Goal: Find contact information: Find contact information

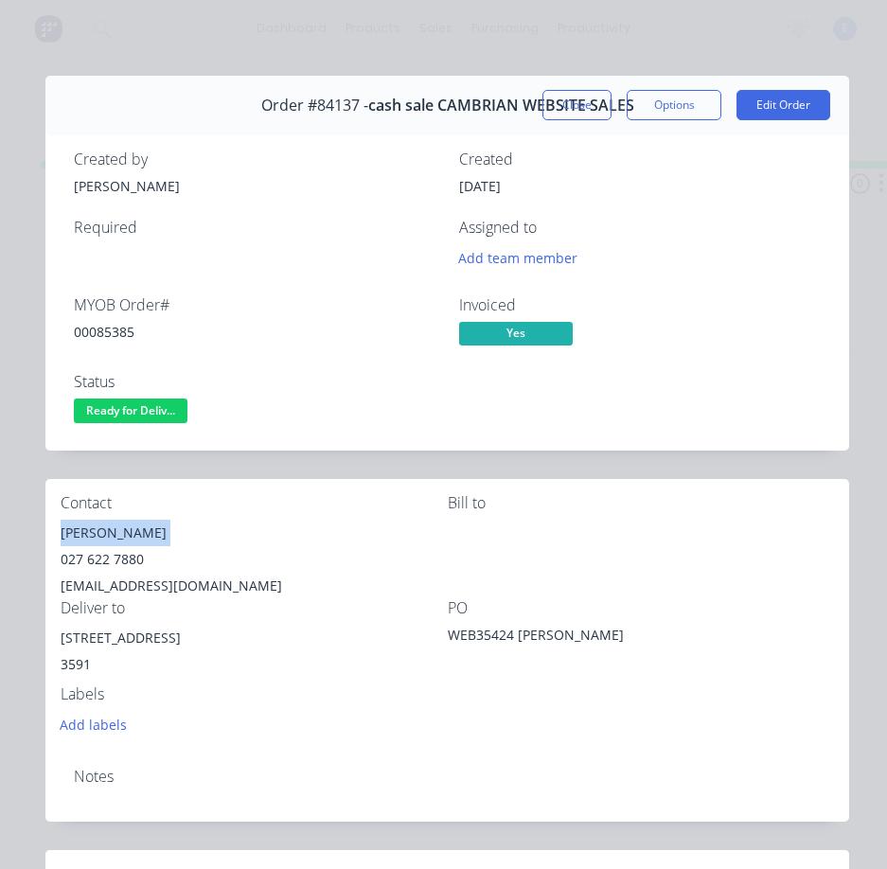
click at [150, 406] on span "Ready for Deliv..." at bounding box center [131, 411] width 114 height 24
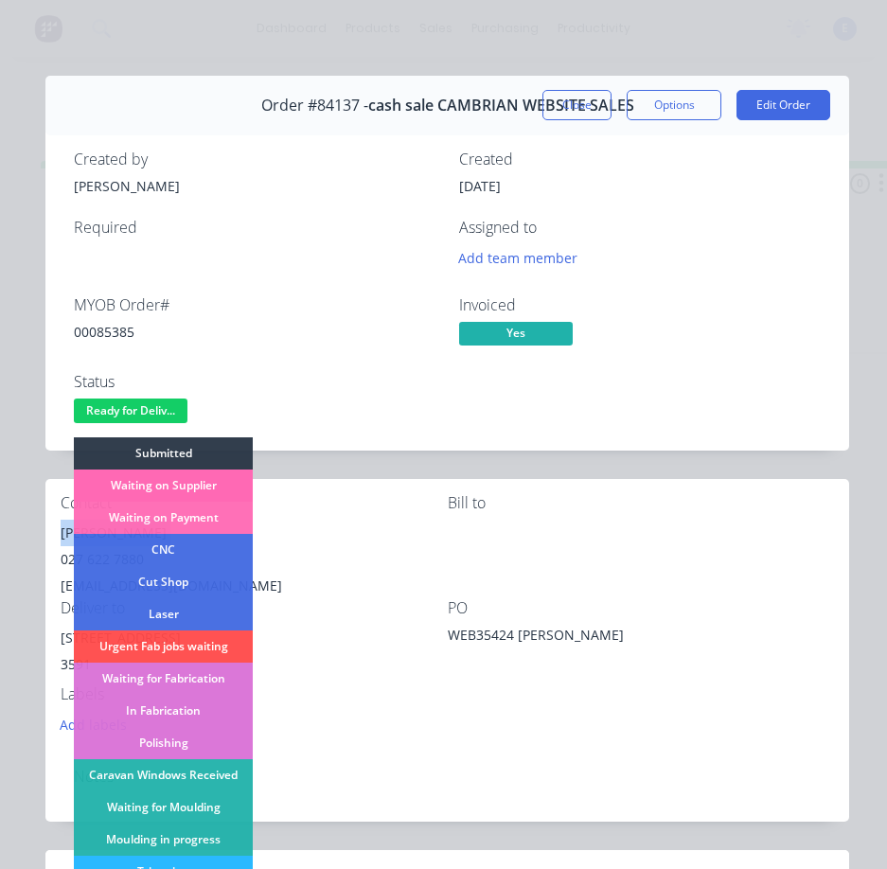
scroll to position [189, 0]
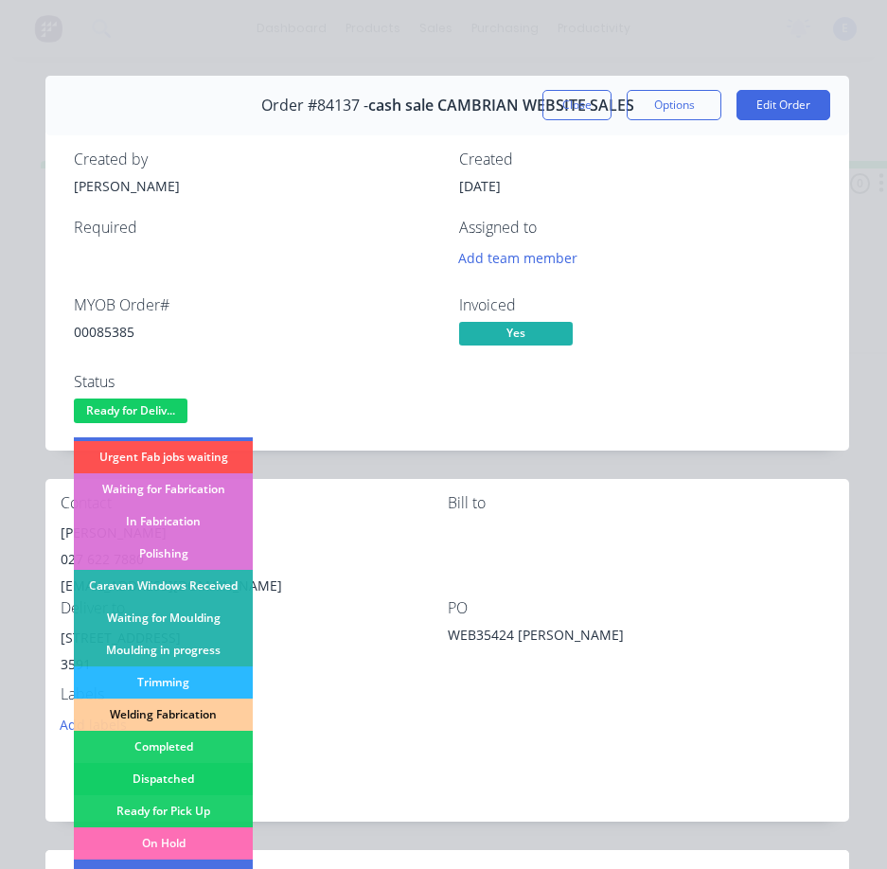
click at [213, 776] on div "Dispatched" at bounding box center [163, 779] width 179 height 32
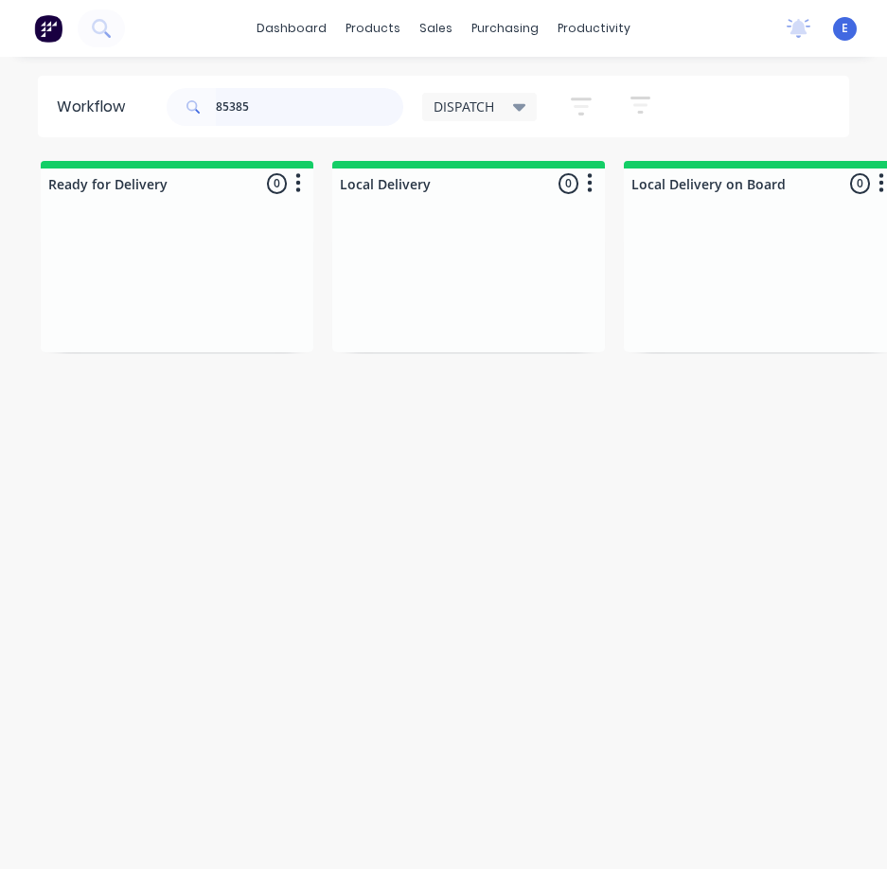
click at [257, 108] on input "85385" at bounding box center [309, 107] width 187 height 38
type input "85066"
click at [205, 319] on div "PO #Wooden Creations" at bounding box center [177, 316] width 239 height 17
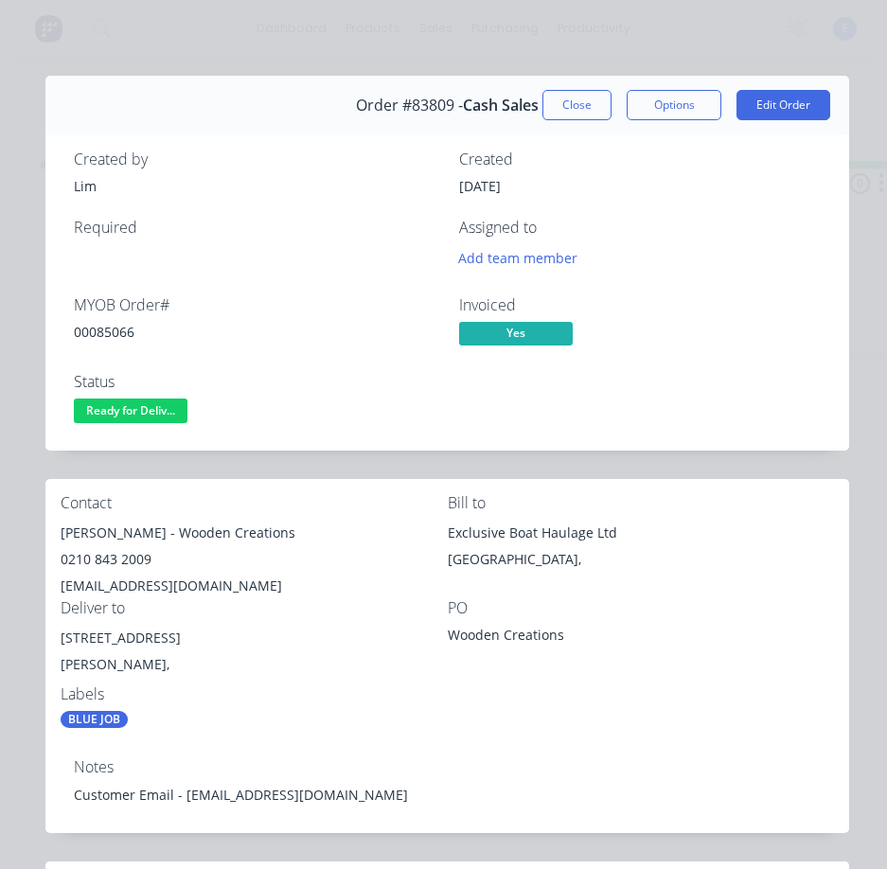
click at [107, 322] on div "00085066" at bounding box center [255, 332] width 363 height 20
drag, startPoint x: 117, startPoint y: 344, endPoint x: 107, endPoint y: 334, distance: 14.1
copy div "00085066"
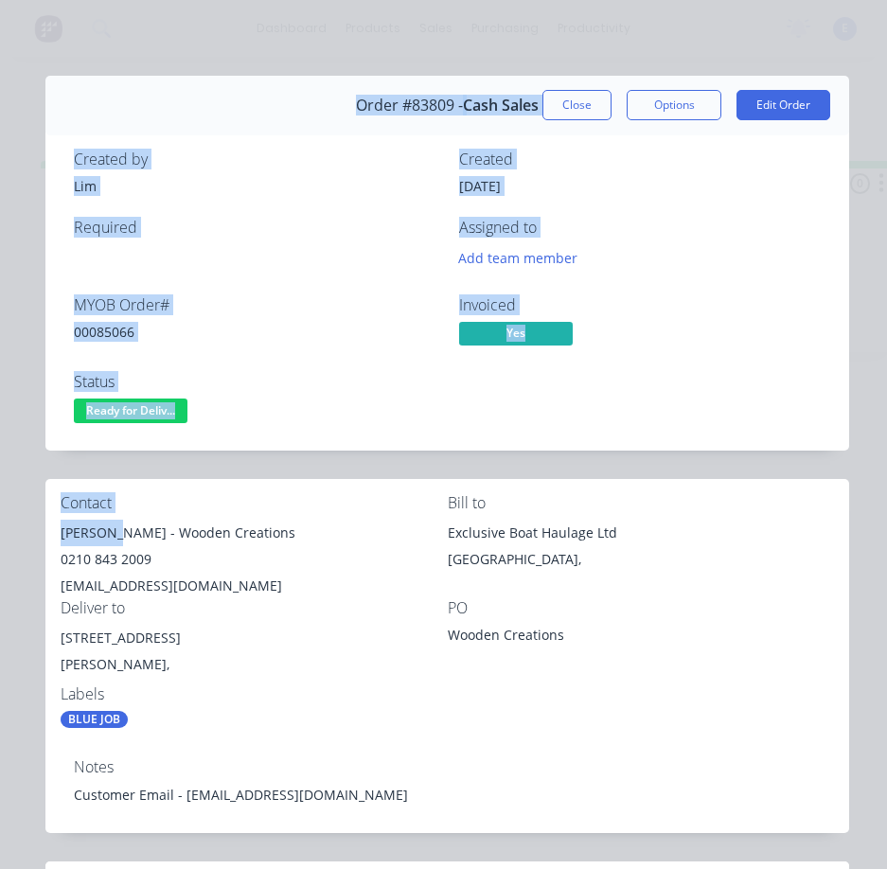
drag, startPoint x: 114, startPoint y: 530, endPoint x: 39, endPoint y: 506, distance: 78.7
click at [39, 506] on div "Order details Collaborate Checklists 0/0 Tracking Linked Orders Timeline Order …" at bounding box center [443, 767] width 849 height 1383
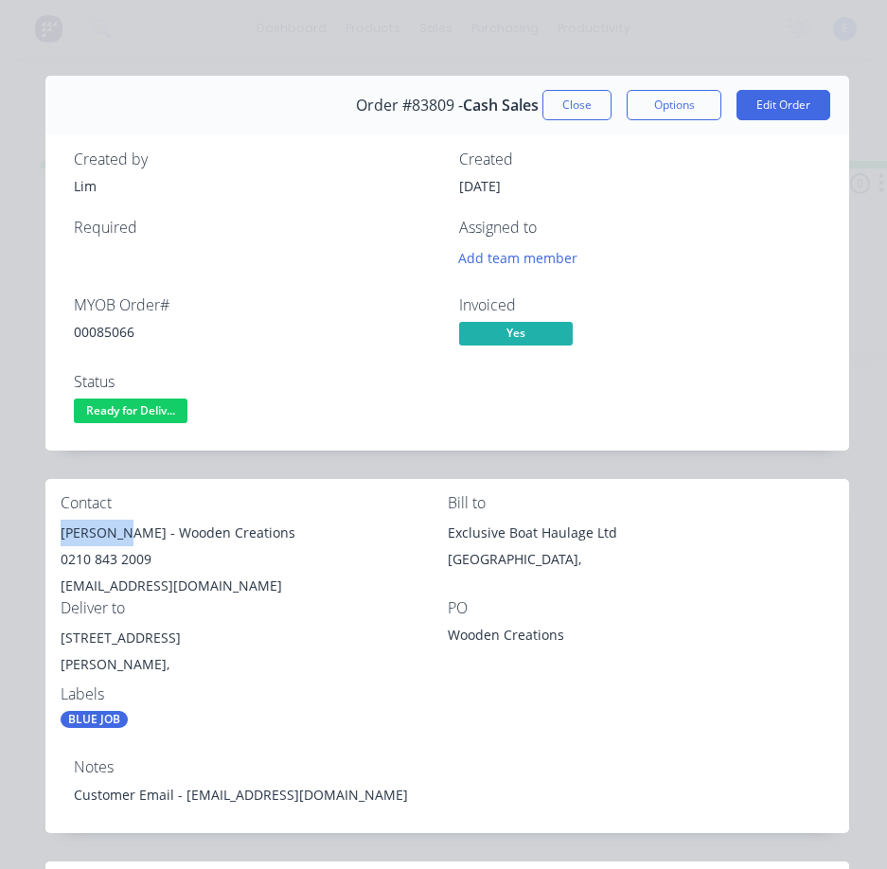
drag, startPoint x: 115, startPoint y: 531, endPoint x: 54, endPoint y: 522, distance: 61.3
click at [54, 522] on div "Contact [PERSON_NAME] - Wooden Creations 0210 843 2009 [EMAIL_ADDRESS][DOMAIN_N…" at bounding box center [447, 611] width 804 height 265
copy div "[PERSON_NAME]"
drag, startPoint x: 126, startPoint y: 534, endPoint x: 240, endPoint y: 542, distance: 114.9
click at [240, 542] on div "[PERSON_NAME] - Wooden Creations" at bounding box center [254, 533] width 387 height 27
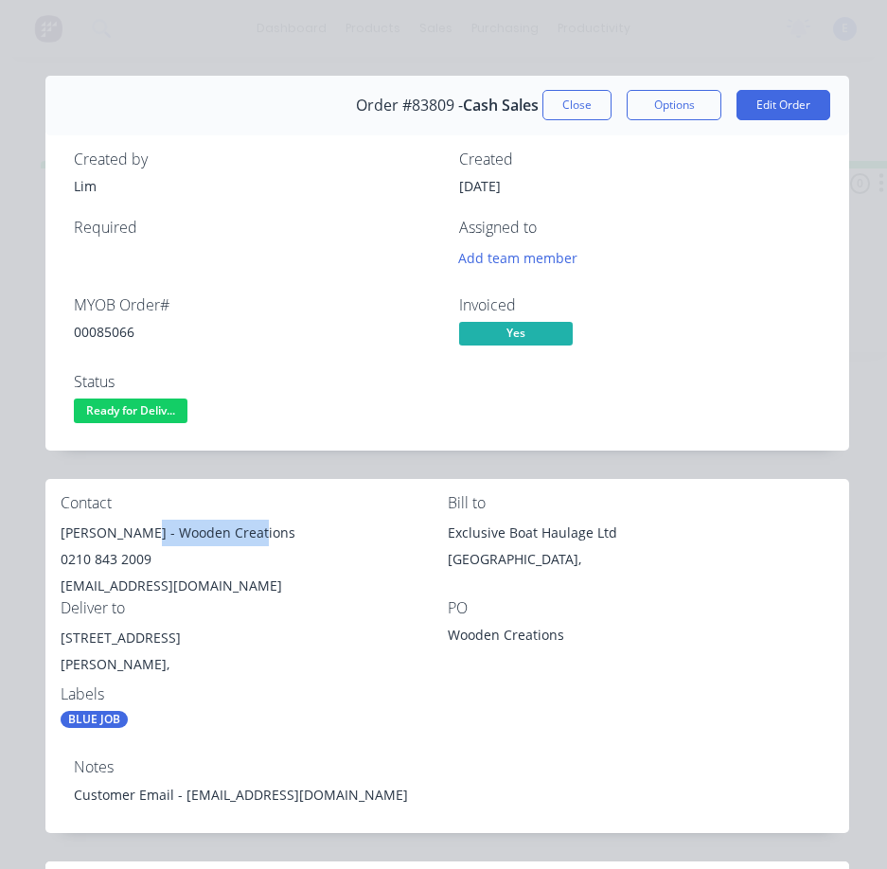
copy div "Wooden Creations"
click at [102, 560] on div "0210 843 2009" at bounding box center [254, 559] width 387 height 27
click at [103, 560] on div "0210 843 2009" at bounding box center [254, 559] width 387 height 27
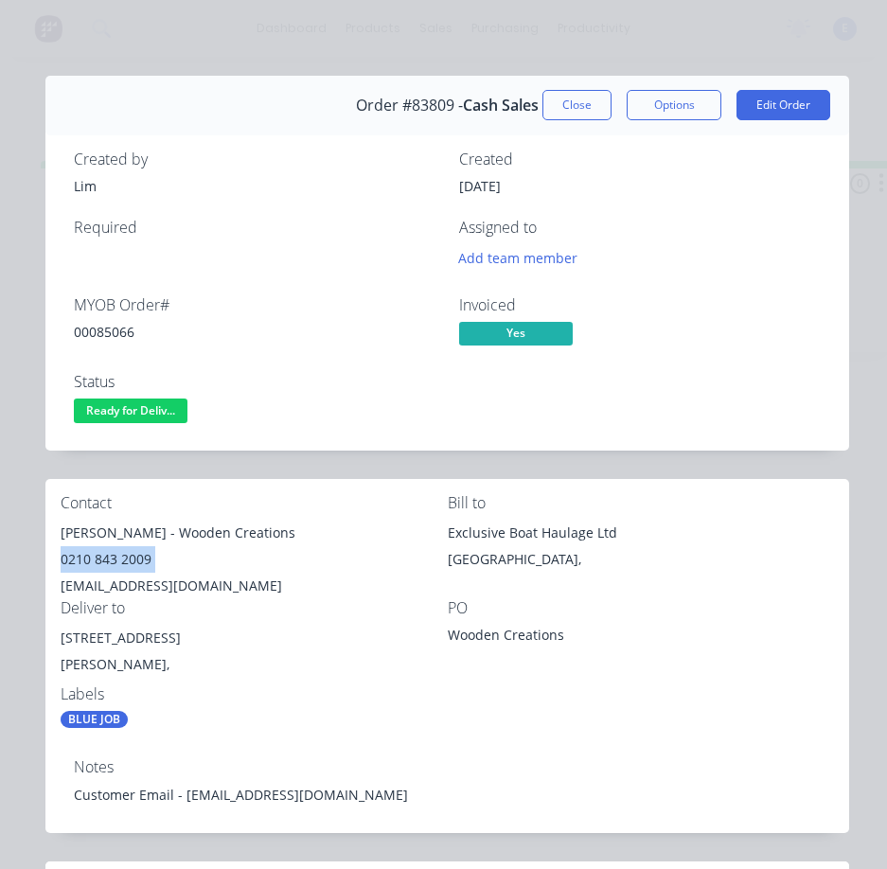
copy div "0210 843 2009"
click at [133, 584] on div "[EMAIL_ADDRESS][DOMAIN_NAME]" at bounding box center [254, 586] width 387 height 27
click at [133, 583] on div "[EMAIL_ADDRESS][DOMAIN_NAME]" at bounding box center [254, 586] width 387 height 27
copy div "[EMAIL_ADDRESS][DOMAIN_NAME]"
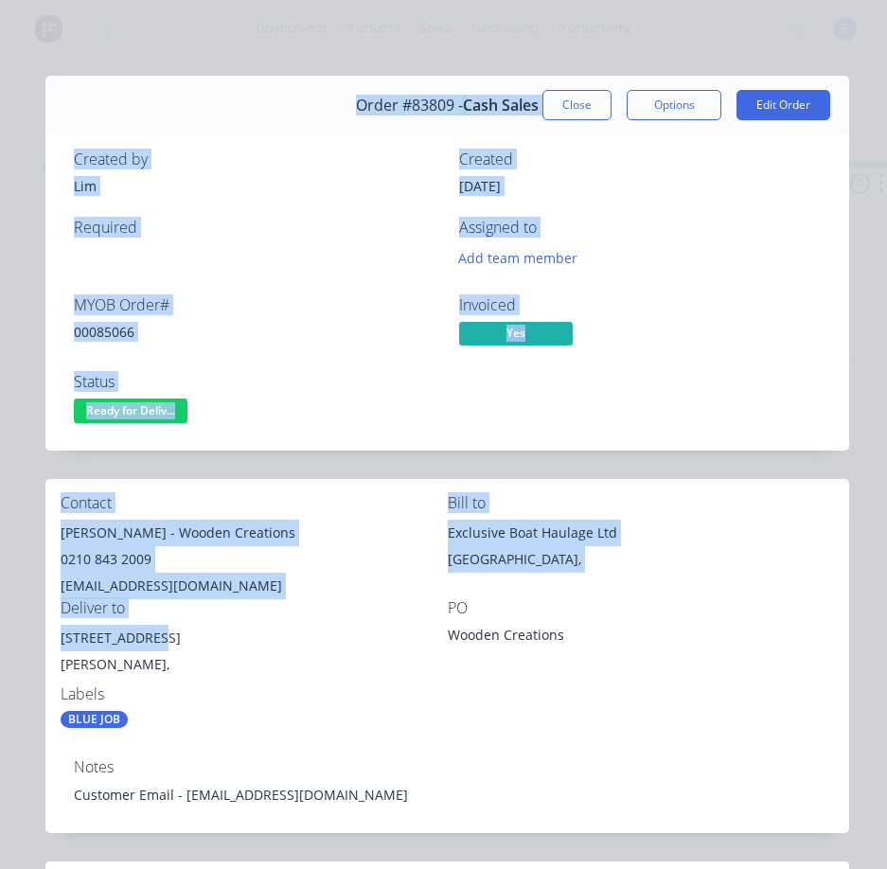
drag, startPoint x: 150, startPoint y: 640, endPoint x: 164, endPoint y: 659, distance: 23.7
click at [44, 628] on div "Order details Collaborate Checklists 0/0 Tracking Linked Orders Timeline Order …" at bounding box center [443, 767] width 849 height 1383
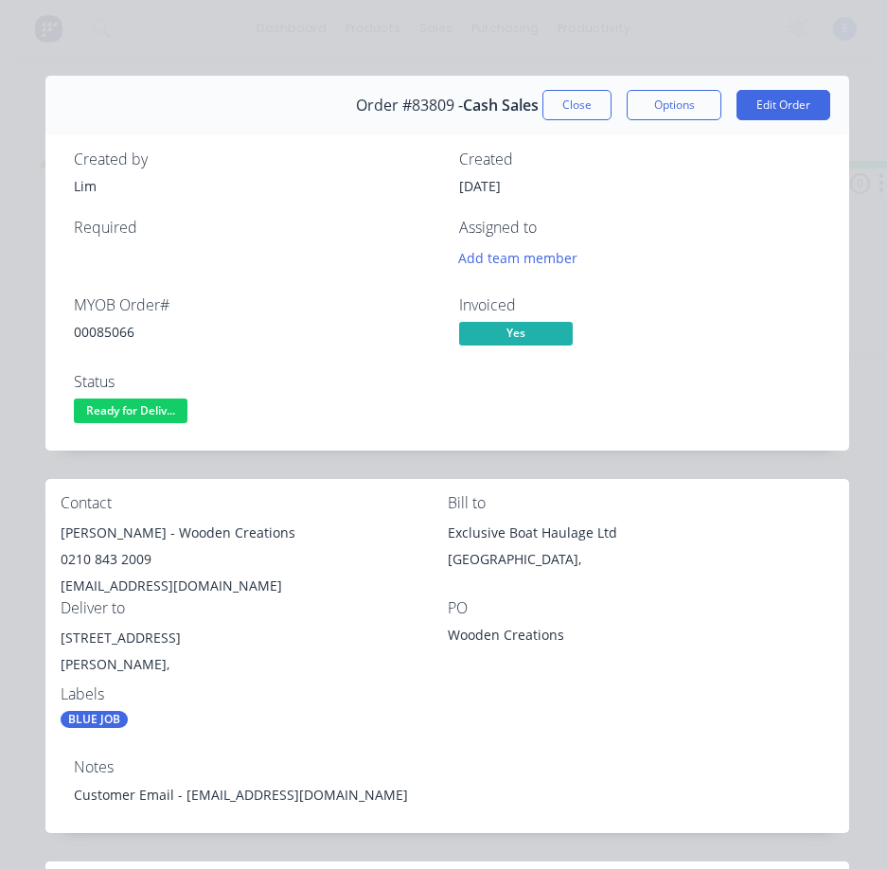
click at [183, 644] on div "[STREET_ADDRESS]" at bounding box center [254, 638] width 387 height 27
drag, startPoint x: 180, startPoint y: 641, endPoint x: 58, endPoint y: 634, distance: 122.3
click at [58, 634] on div "Contact [PERSON_NAME] - Wooden Creations 0210 843 2009 [EMAIL_ADDRESS][DOMAIN_N…" at bounding box center [447, 611] width 804 height 265
copy div "[STREET_ADDRESS]"
drag, startPoint x: 171, startPoint y: 739, endPoint x: 180, endPoint y: 757, distance: 19.9
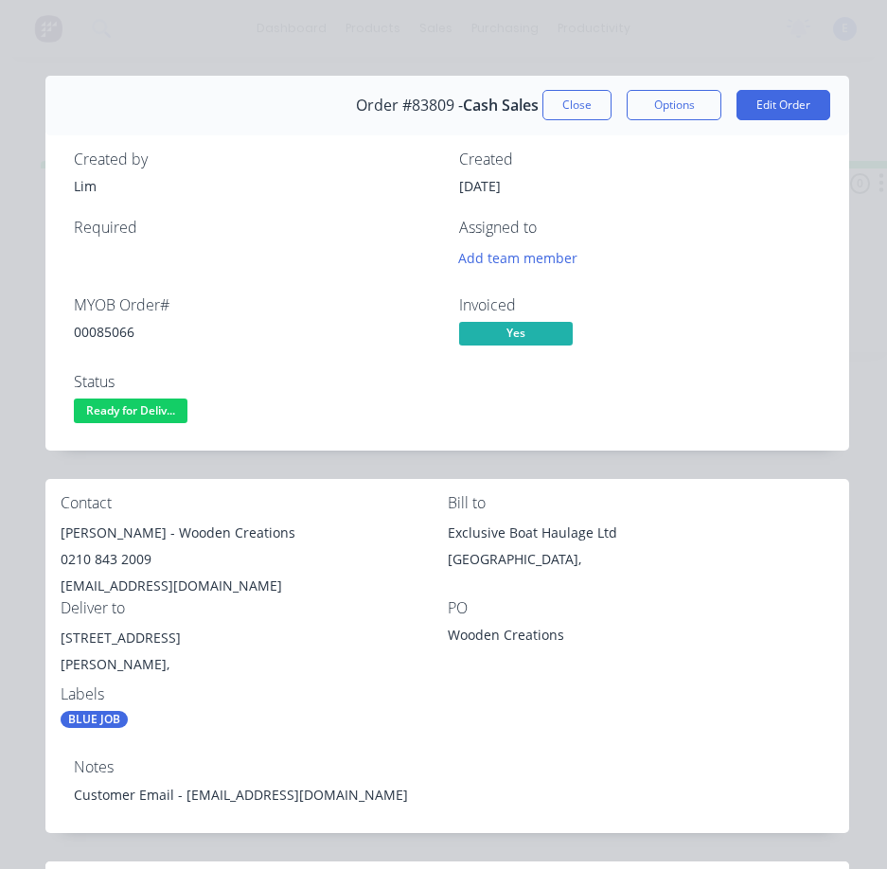
click at [171, 739] on div "Contact [PERSON_NAME] - Wooden Creations 0210 843 2009 [EMAIL_ADDRESS][DOMAIN_N…" at bounding box center [447, 611] width 804 height 265
click at [336, 791] on div "Customer Email - [EMAIL_ADDRESS][DOMAIN_NAME]" at bounding box center [447, 795] width 747 height 20
drag, startPoint x: 339, startPoint y: 795, endPoint x: 119, endPoint y: 791, distance: 219.7
click at [80, 782] on div "Notes Customer Email - [EMAIL_ADDRESS][DOMAIN_NAME]" at bounding box center [447, 787] width 804 height 89
drag, startPoint x: 120, startPoint y: 792, endPoint x: 304, endPoint y: 813, distance: 184.8
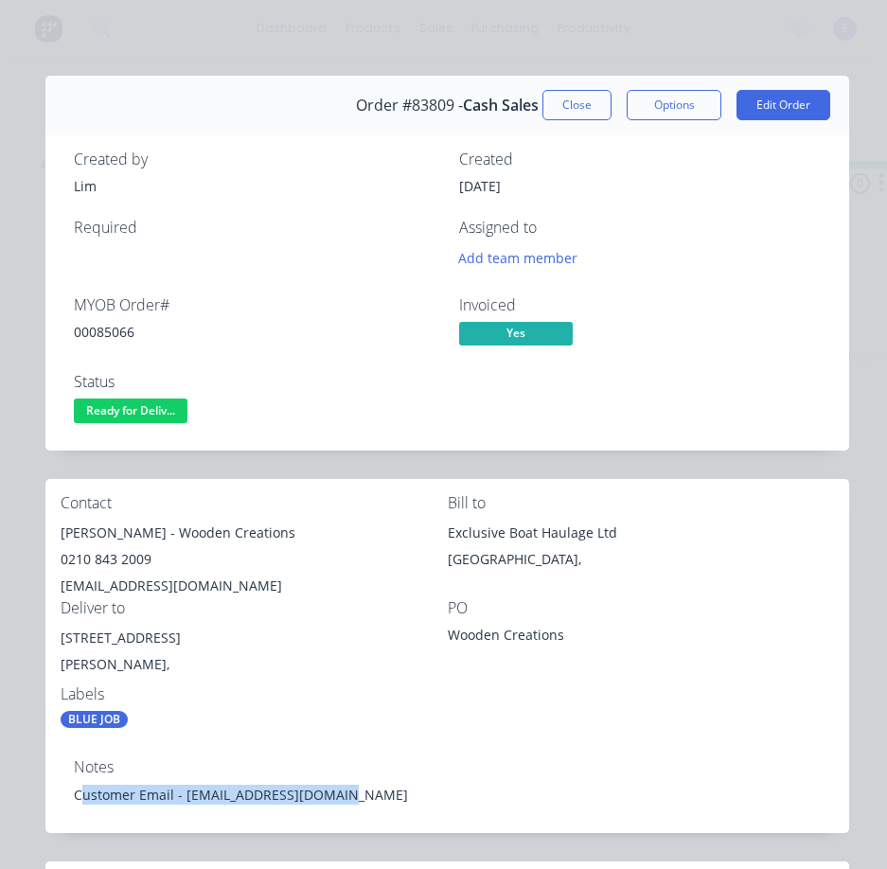
click at [300, 817] on div "Notes Customer Email - [EMAIL_ADDRESS][DOMAIN_NAME]" at bounding box center [447, 787] width 804 height 89
click at [328, 797] on div "Customer Email - [EMAIL_ADDRESS][DOMAIN_NAME]" at bounding box center [447, 795] width 747 height 20
click at [328, 796] on div "Customer Email - [EMAIL_ADDRESS][DOMAIN_NAME]" at bounding box center [447, 795] width 747 height 20
click at [329, 796] on div "Customer Email - [EMAIL_ADDRESS][DOMAIN_NAME]" at bounding box center [447, 795] width 747 height 20
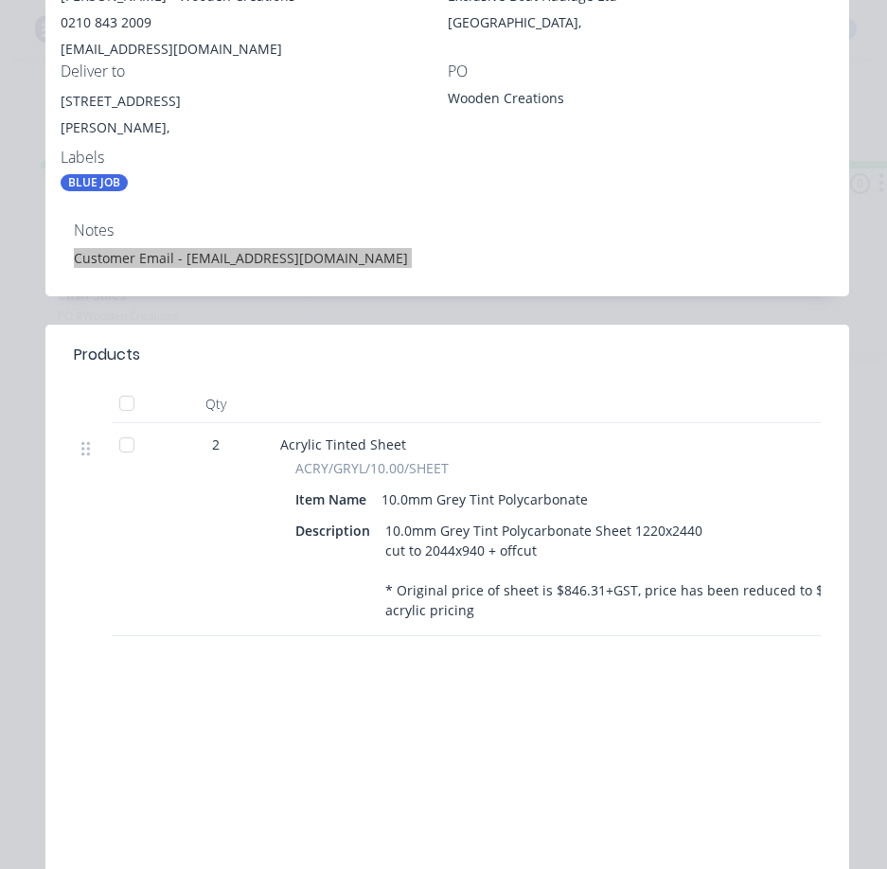
scroll to position [663, 0]
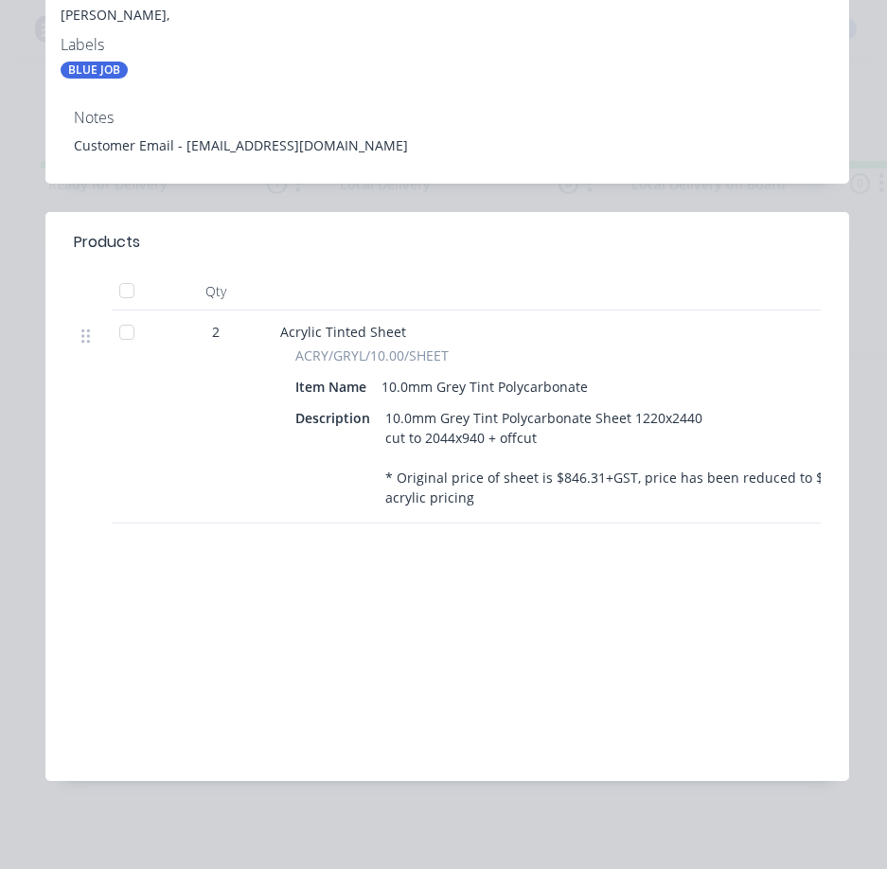
click at [470, 692] on div "Labour $0.00 Sub total $1,144.01 Margin $0.00 ( 0.00 %) Tax $171.61 Total $1,31…" at bounding box center [448, 656] width 774 height 220
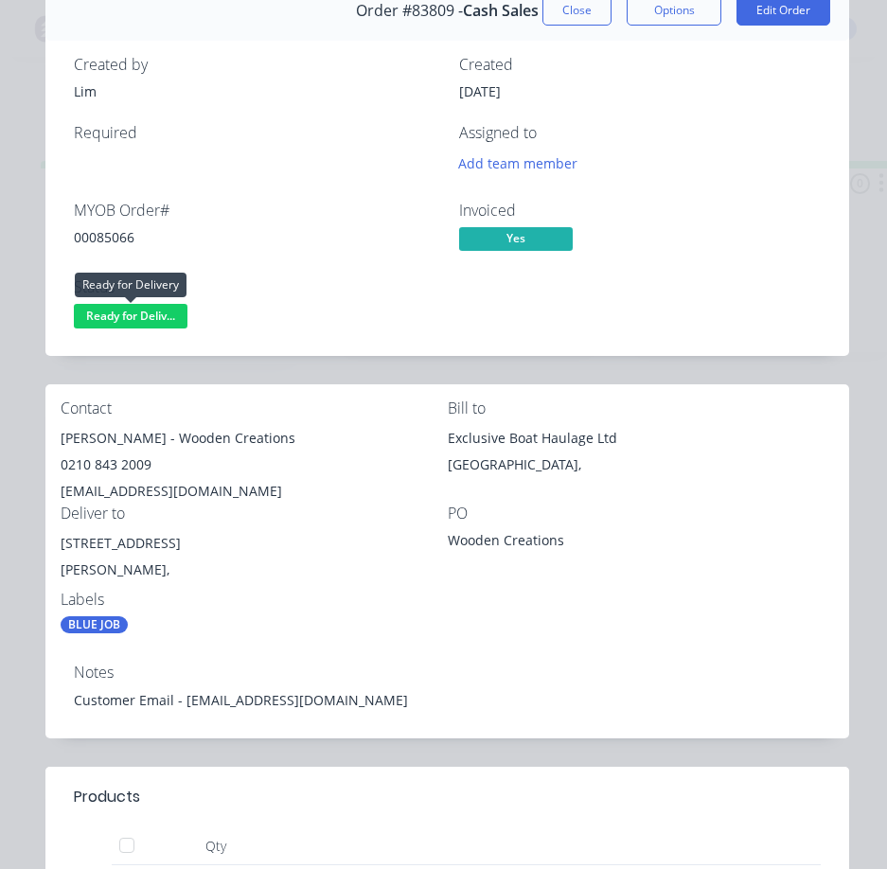
click at [108, 314] on span "Ready for Deliv..." at bounding box center [131, 316] width 114 height 24
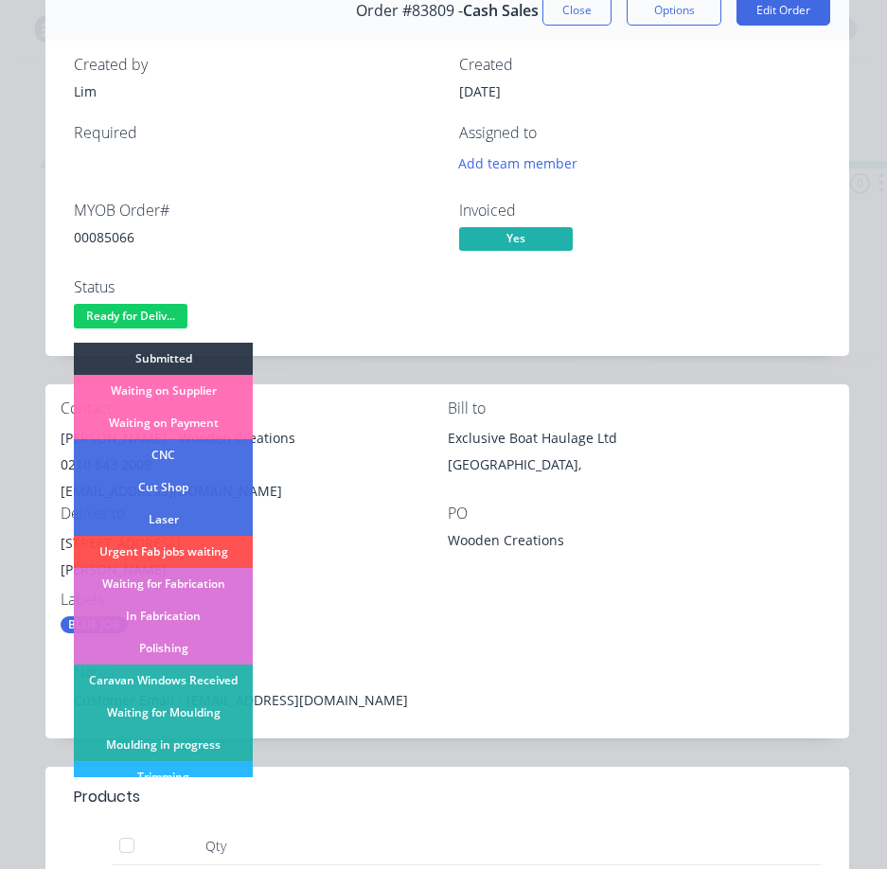
scroll to position [284, 0]
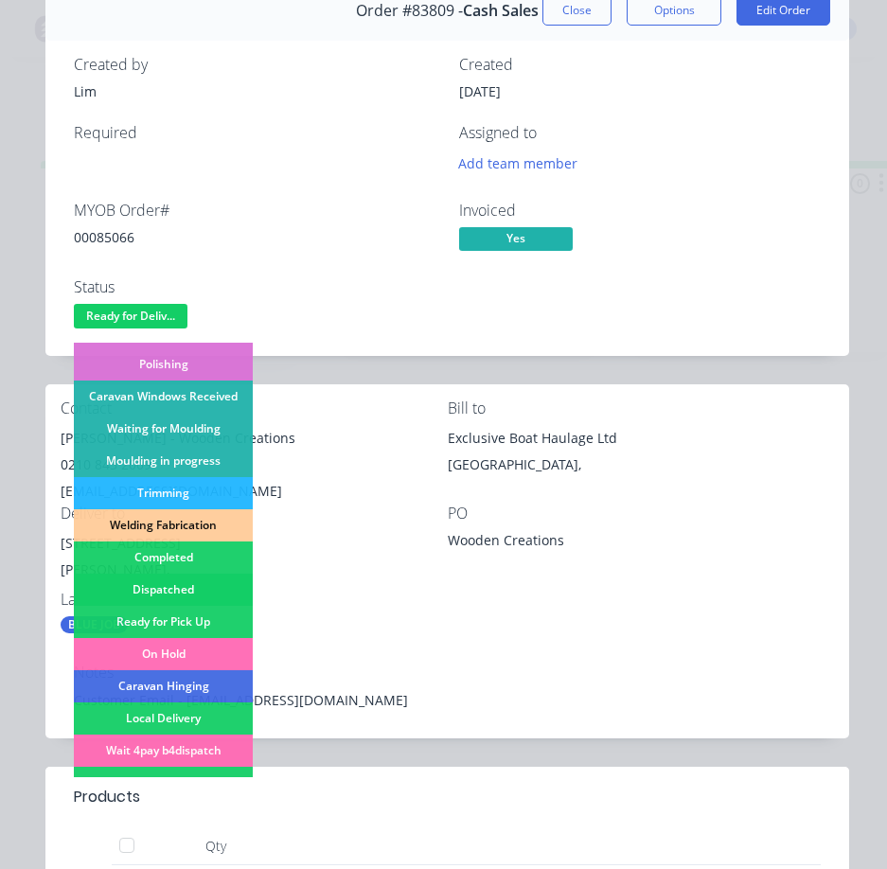
click at [163, 584] on div "Dispatched" at bounding box center [163, 590] width 179 height 32
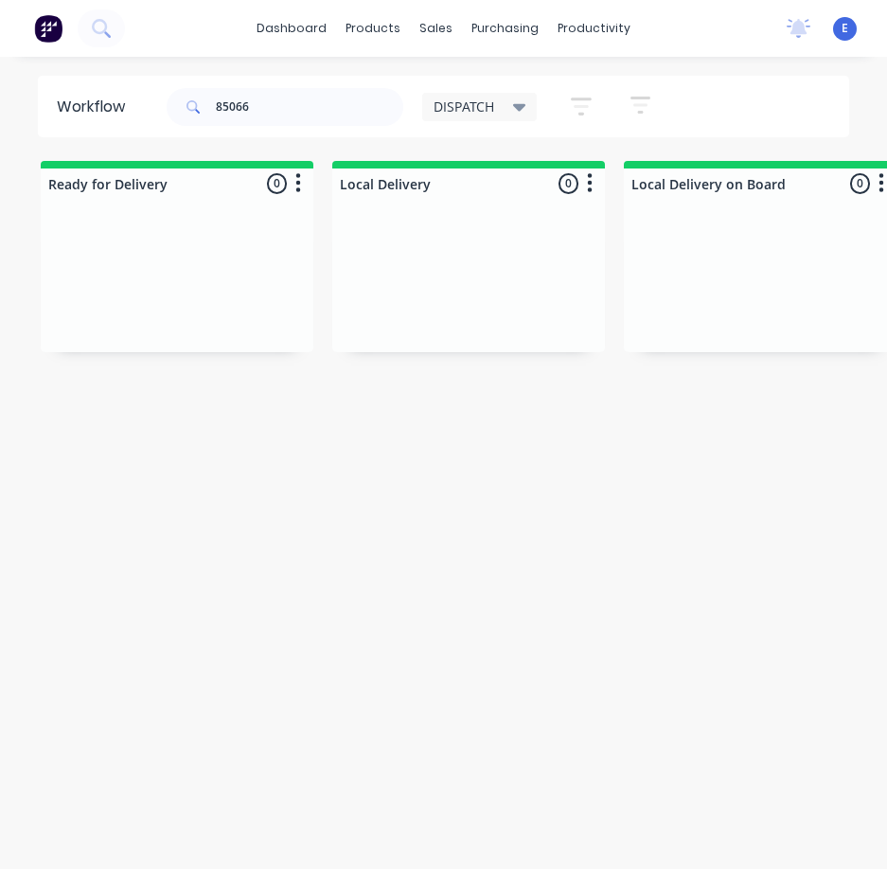
click at [509, 571] on div "Workflow 85066 DISPATCH Save new view None edit DISPATCH (Default) edit CUT SHO…" at bounding box center [443, 472] width 887 height 793
drag, startPoint x: 268, startPoint y: 99, endPoint x: -1, endPoint y: -35, distance: 300.6
click at [0, 0] on html "dashboard products sales purchasing productivity dashboard products Product Cat…" at bounding box center [443, 396] width 887 height 793
click at [526, 604] on div "Workflow DISPATCH Save new view None edit DISPATCH (Default) edit CUT SHOP edit…" at bounding box center [443, 472] width 887 height 793
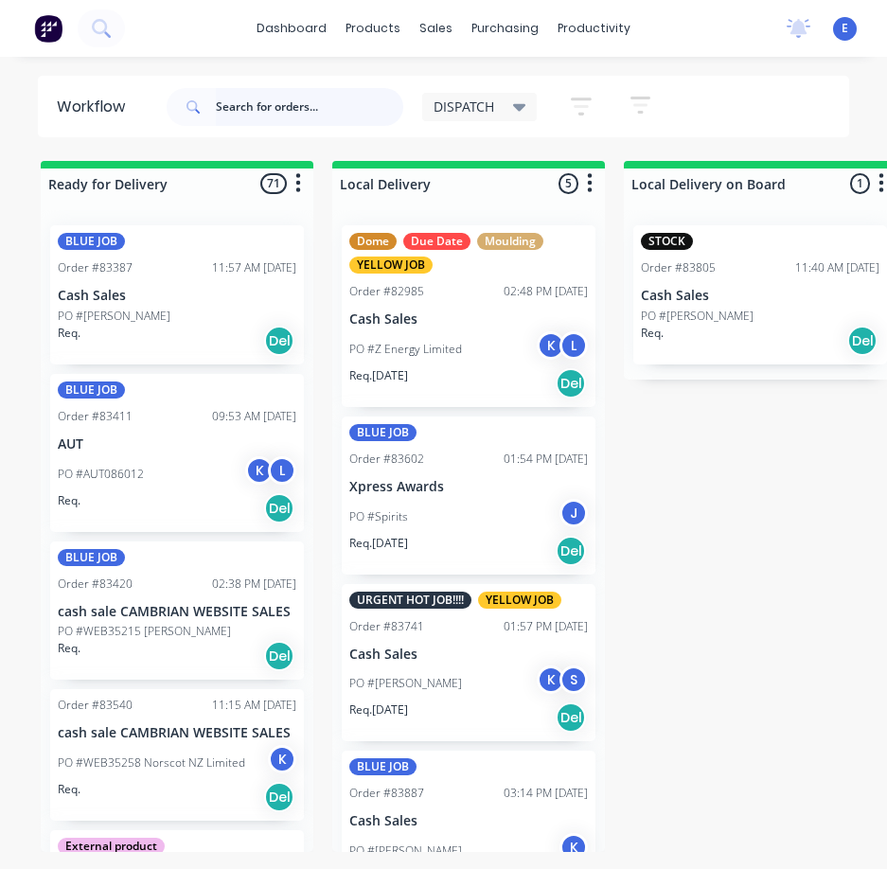
click at [295, 110] on input "text" at bounding box center [309, 107] width 187 height 38
click at [308, 124] on input "text" at bounding box center [309, 107] width 187 height 38
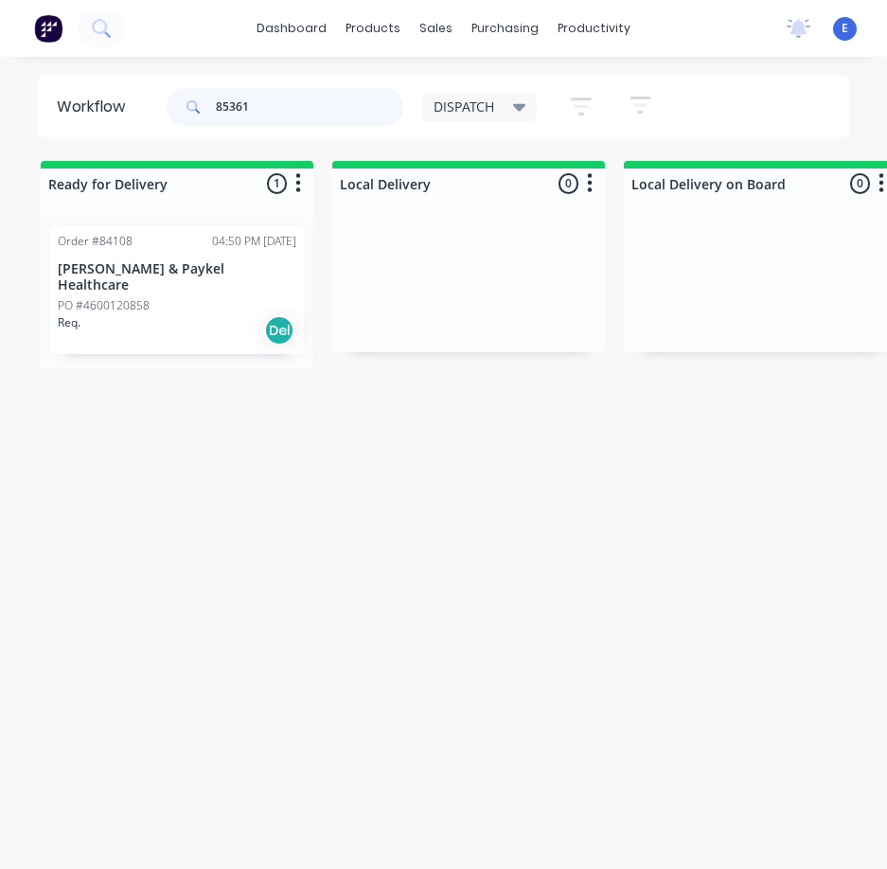
type input "85361"
click at [149, 316] on div "Req. Del" at bounding box center [177, 330] width 239 height 32
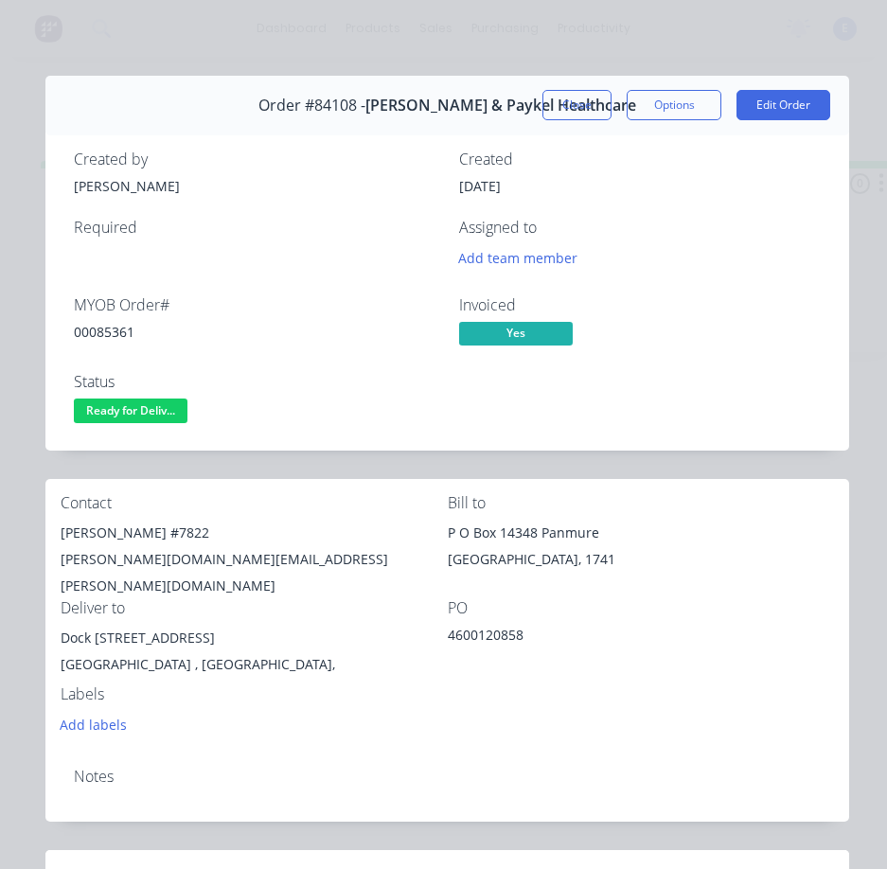
click at [125, 333] on div "00085361" at bounding box center [255, 332] width 363 height 20
copy div "00085361"
drag, startPoint x: 140, startPoint y: 536, endPoint x: 56, endPoint y: 538, distance: 84.3
click at [56, 538] on div "Contact [PERSON_NAME] #7822 [PERSON_NAME][DOMAIN_NAME][EMAIL_ADDRESS][PERSON_NA…" at bounding box center [447, 616] width 804 height 274
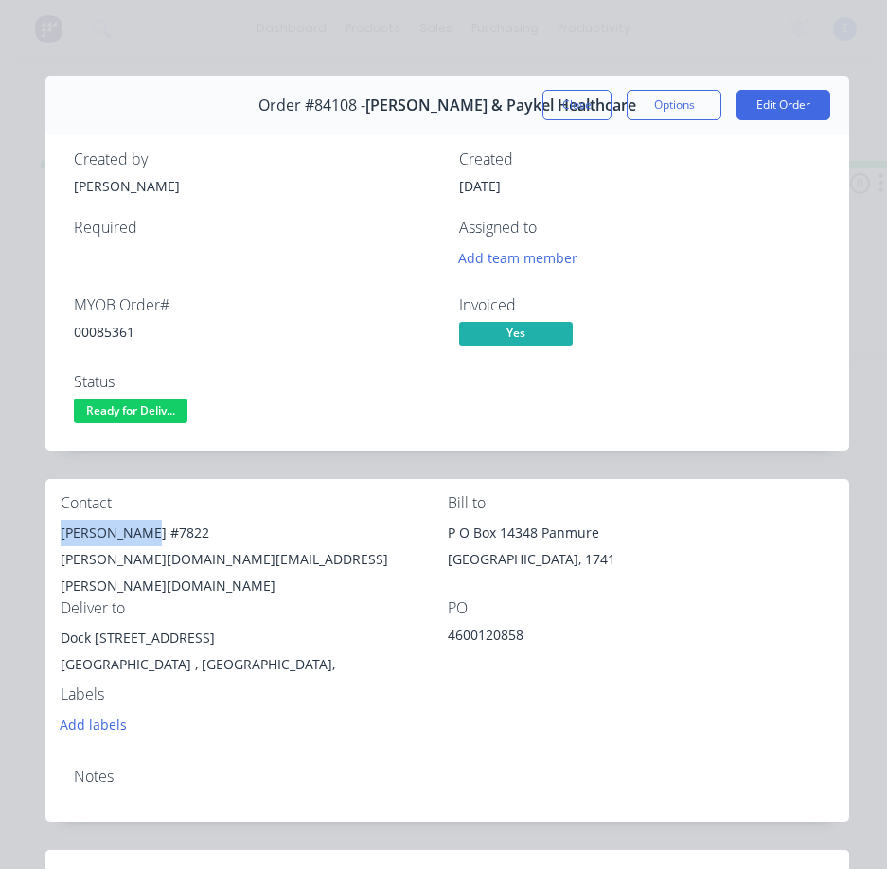
copy div "[PERSON_NAME]"
click at [135, 554] on div "[PERSON_NAME][DOMAIN_NAME][EMAIL_ADDRESS][PERSON_NAME][DOMAIN_NAME]" at bounding box center [254, 572] width 387 height 53
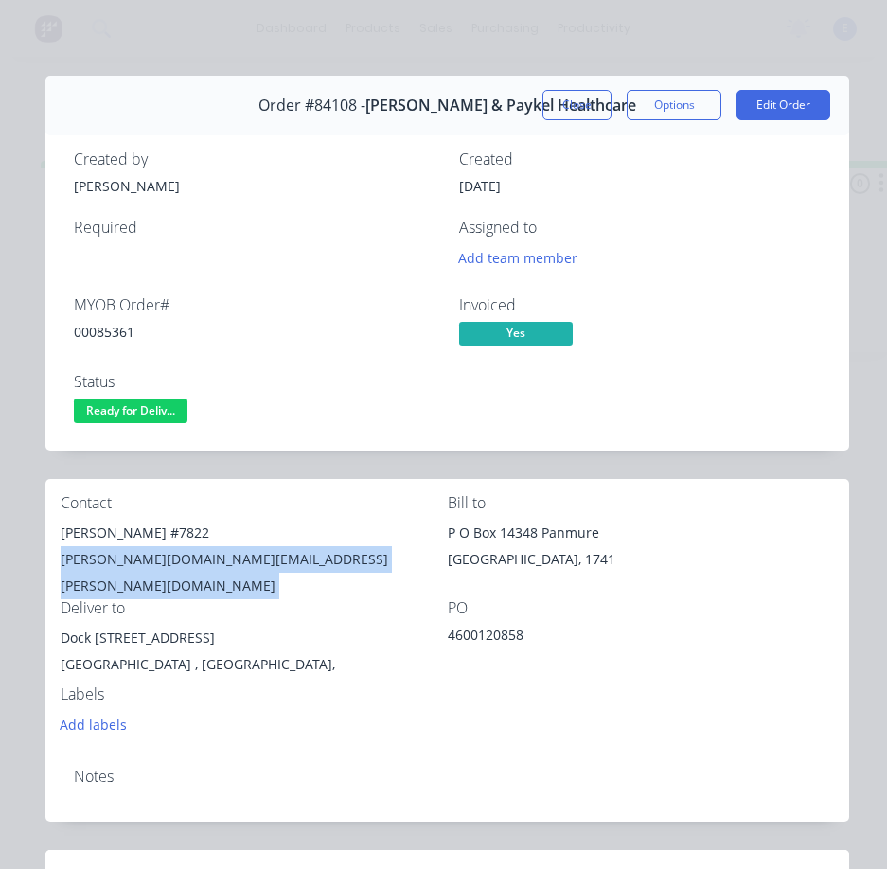
click at [135, 554] on div "[PERSON_NAME][DOMAIN_NAME][EMAIL_ADDRESS][PERSON_NAME][DOMAIN_NAME]" at bounding box center [254, 572] width 387 height 53
copy div "[PERSON_NAME][DOMAIN_NAME][EMAIL_ADDRESS][PERSON_NAME][DOMAIN_NAME]"
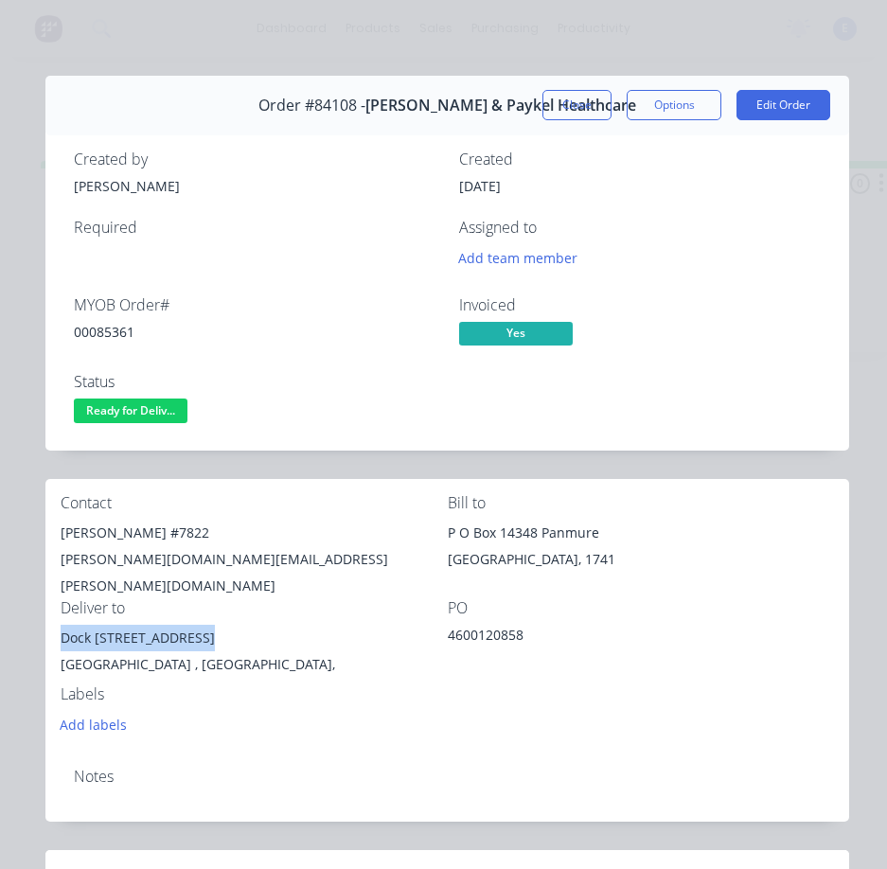
drag, startPoint x: 195, startPoint y: 623, endPoint x: 50, endPoint y: 628, distance: 144.9
click at [50, 628] on div "Contact [PERSON_NAME] #7822 [PERSON_NAME][DOMAIN_NAME][EMAIL_ADDRESS][PERSON_NA…" at bounding box center [447, 616] width 804 height 274
copy div "Dock [GEOGRAPHIC_DATA]"
click at [194, 625] on div "Dock [STREET_ADDRESS]" at bounding box center [254, 638] width 387 height 27
drag, startPoint x: 197, startPoint y: 619, endPoint x: 361, endPoint y: 626, distance: 163.9
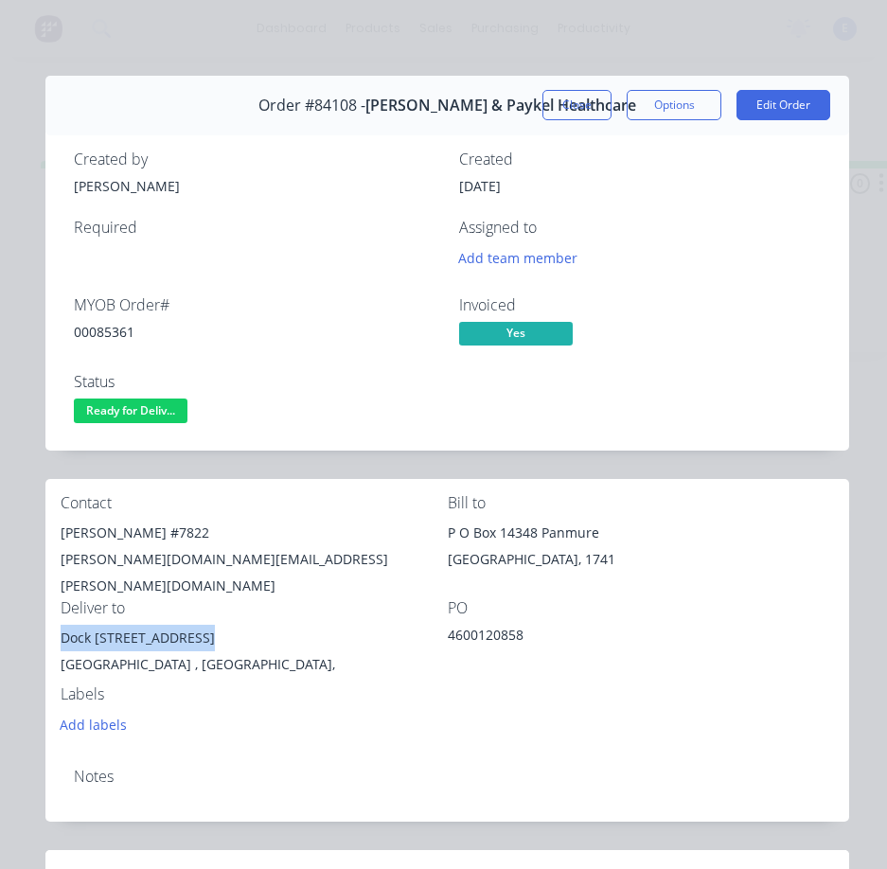
click at [361, 626] on div "Dock [STREET_ADDRESS]" at bounding box center [254, 638] width 387 height 27
